Goal: Information Seeking & Learning: Find specific fact

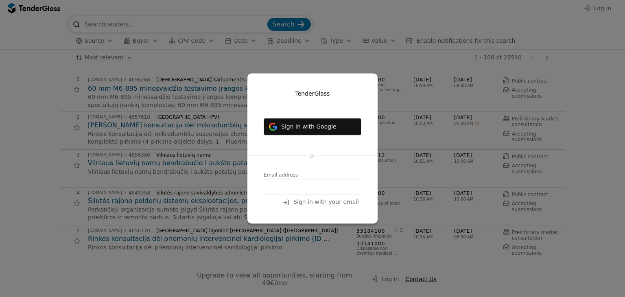
click at [292, 187] on input "email" at bounding box center [312, 187] width 98 height 16
type input "darius@lokmis.lt"
click at [325, 204] on span "Sign in with your email" at bounding box center [325, 202] width 65 height 7
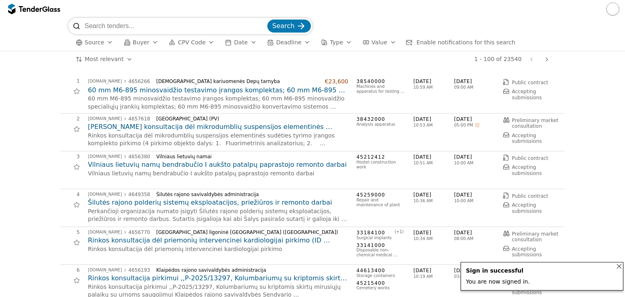
click at [181, 28] on input "search" at bounding box center [175, 26] width 181 height 16
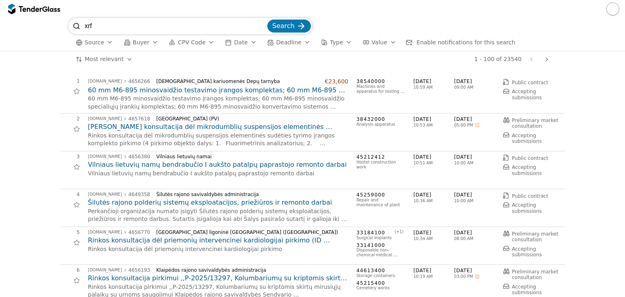
type input "xrf"
click at [267, 20] on button "Search" at bounding box center [289, 26] width 44 height 13
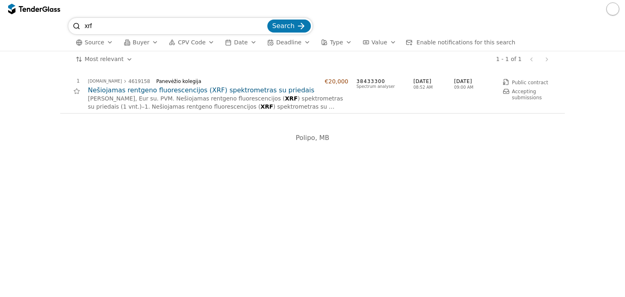
drag, startPoint x: 106, startPoint y: 26, endPoint x: 67, endPoint y: 23, distance: 39.2
click at [70, 25] on div "xrf Search" at bounding box center [190, 26] width 244 height 16
type input "klaipedos kolegija"
click at [267, 20] on button "Search" at bounding box center [289, 26] width 44 height 13
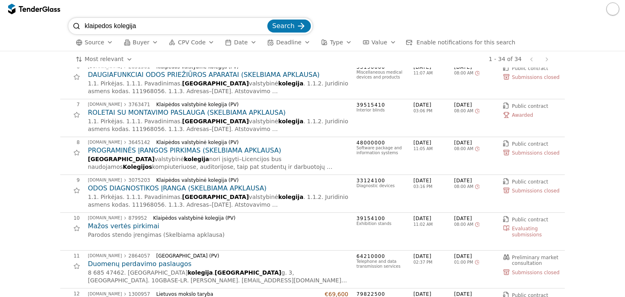
scroll to position [122, 0]
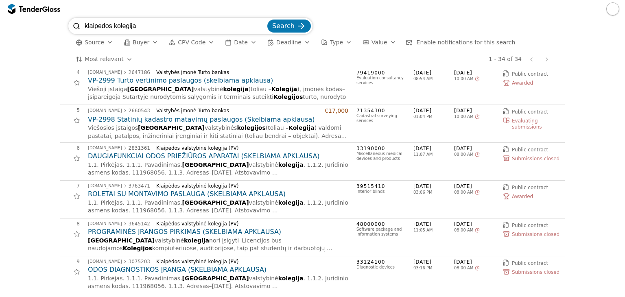
drag, startPoint x: 114, startPoint y: 26, endPoint x: 71, endPoint y: 20, distance: 43.6
click at [71, 20] on div "klaipedos kolegija Search" at bounding box center [190, 26] width 244 height 16
click at [71, 20] on div at bounding box center [76, 26] width 16 height 16
click at [115, 26] on input "klaipedos kolegija" at bounding box center [175, 26] width 181 height 16
type input "panevezio kolegija"
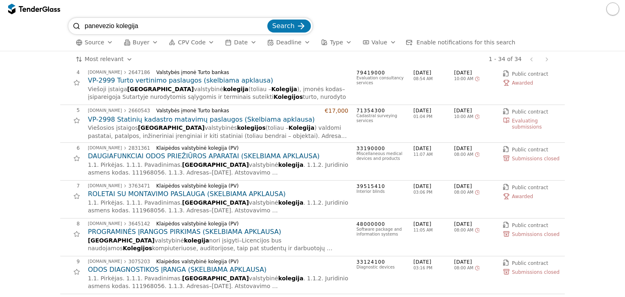
click at [267, 20] on button "Search" at bounding box center [289, 26] width 44 height 13
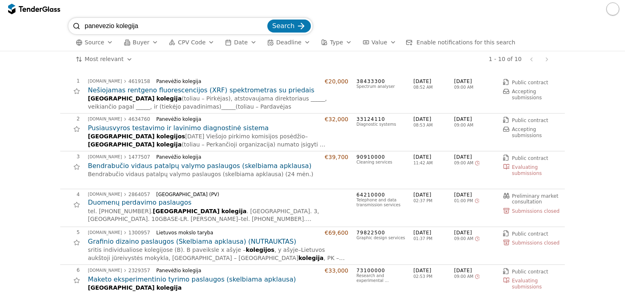
drag, startPoint x: 143, startPoint y: 25, endPoint x: 91, endPoint y: 27, distance: 52.1
click at [91, 27] on input "panevezio kolegija" at bounding box center [175, 26] width 181 height 16
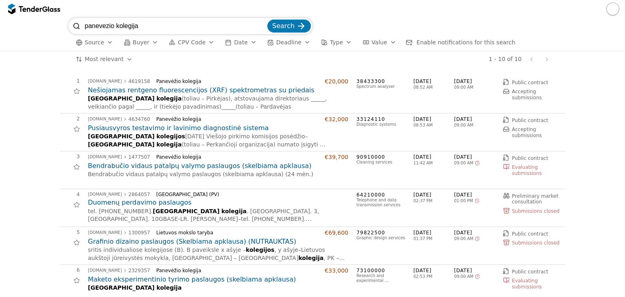
click at [91, 27] on input "panevezio kolegija" at bounding box center [175, 26] width 181 height 16
type input "ktu"
click at [267, 20] on button "Search" at bounding box center [289, 26] width 44 height 13
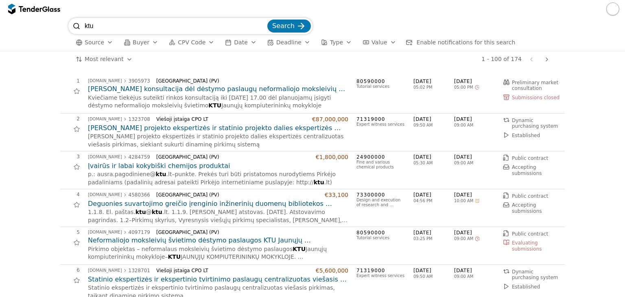
click at [100, 28] on input "ktu" at bounding box center [175, 26] width 181 height 16
drag, startPoint x: 123, startPoint y: 26, endPoint x: 81, endPoint y: 24, distance: 42.3
click at [81, 24] on div "ktu Search" at bounding box center [190, 26] width 244 height 16
click at [81, 24] on div at bounding box center [76, 26] width 16 height 16
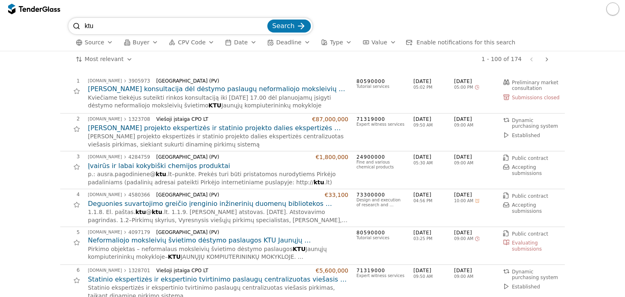
click at [122, 19] on input "ktu" at bounding box center [175, 26] width 181 height 16
drag, startPoint x: 140, startPoint y: 25, endPoint x: 105, endPoint y: 28, distance: 35.1
click at [105, 28] on input "ktu" at bounding box center [175, 26] width 181 height 16
type input "k"
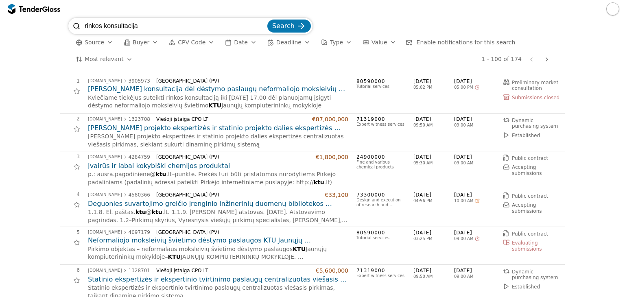
type input "rinkos konsultacija"
click at [267, 20] on button "Search" at bounding box center [289, 26] width 44 height 13
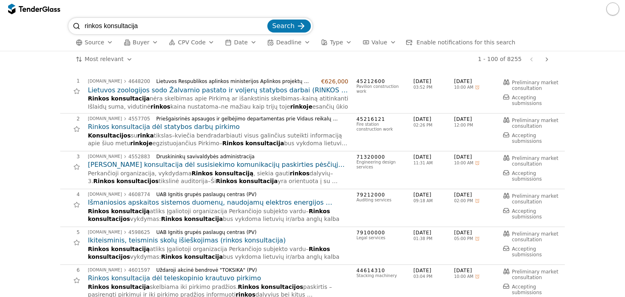
drag, startPoint x: 160, startPoint y: 26, endPoint x: 78, endPoint y: 27, distance: 81.7
click at [78, 27] on div "rinkos konsultacija Search" at bounding box center [190, 26] width 244 height 16
type input "radio dažnio generatorius"
click at [267, 20] on button "Search" at bounding box center [289, 26] width 44 height 13
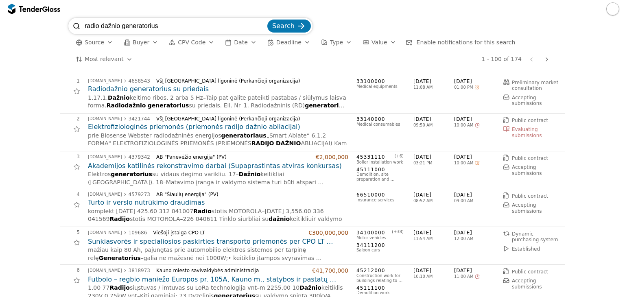
drag, startPoint x: 173, startPoint y: 25, endPoint x: 88, endPoint y: 33, distance: 85.4
click at [88, 33] on input "radio dažnio generatorius" at bounding box center [175, 26] width 181 height 16
type input "r"
type input "klaipėdos UL"
click at [267, 20] on button "Search" at bounding box center [289, 26] width 44 height 13
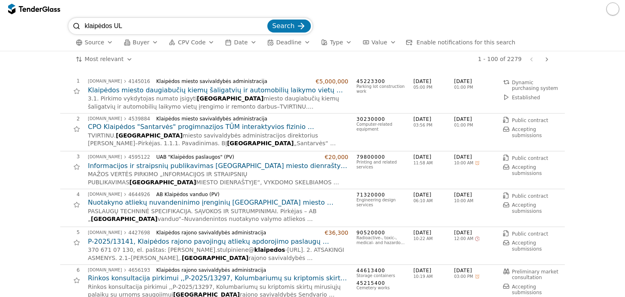
drag, startPoint x: 115, startPoint y: 26, endPoint x: 128, endPoint y: 27, distance: 13.1
click at [128, 27] on input "klaipėdos UL" at bounding box center [175, 26] width 181 height 16
type input "[GEOGRAPHIC_DATA]"
click at [267, 20] on button "Search" at bounding box center [289, 26] width 44 height 13
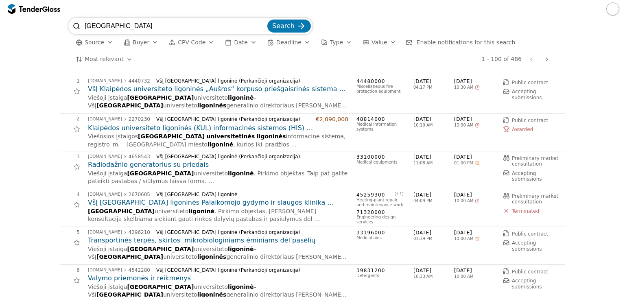
click at [290, 43] on button "Deadline" at bounding box center [289, 42] width 50 height 10
click at [187, 57] on div "1 - 100 of 486 Previous page Next page" at bounding box center [346, 59] width 412 height 16
